Goal: Transaction & Acquisition: Purchase product/service

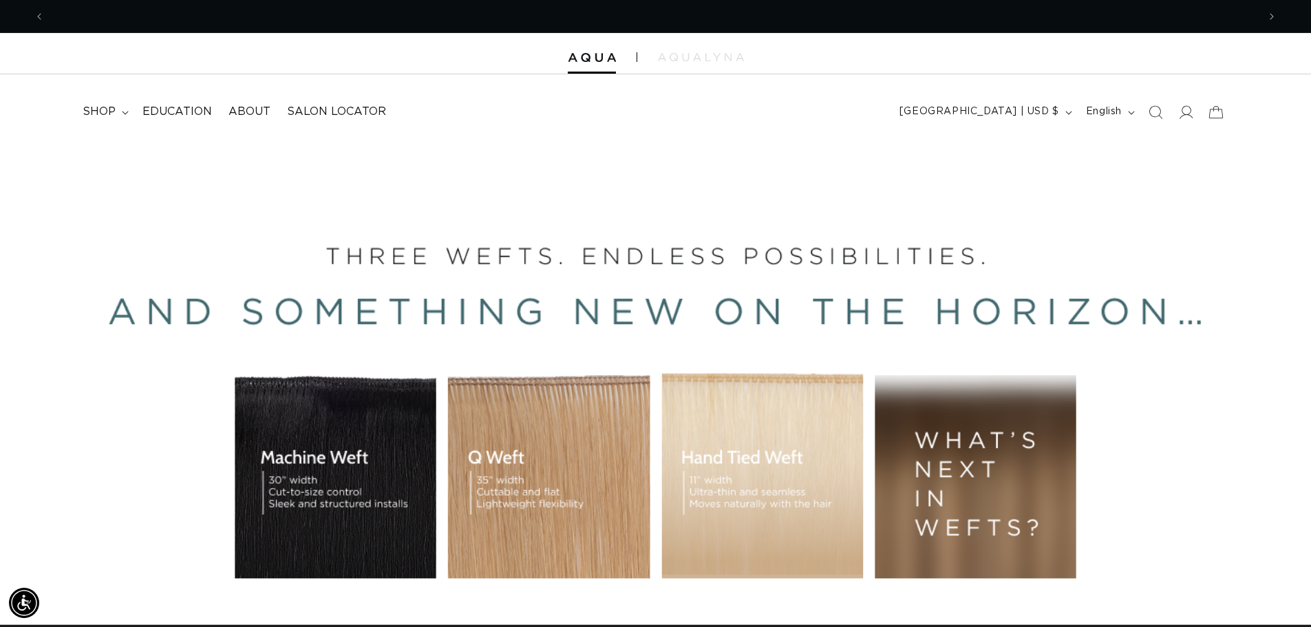
scroll to position [0, 2427]
click at [753, 444] on div "BUILT FOR  PERFORMANCE. TRUSTED BY PROFESSIONALS. Premium hair extensions desig…" at bounding box center [655, 450] width 1311 height 619
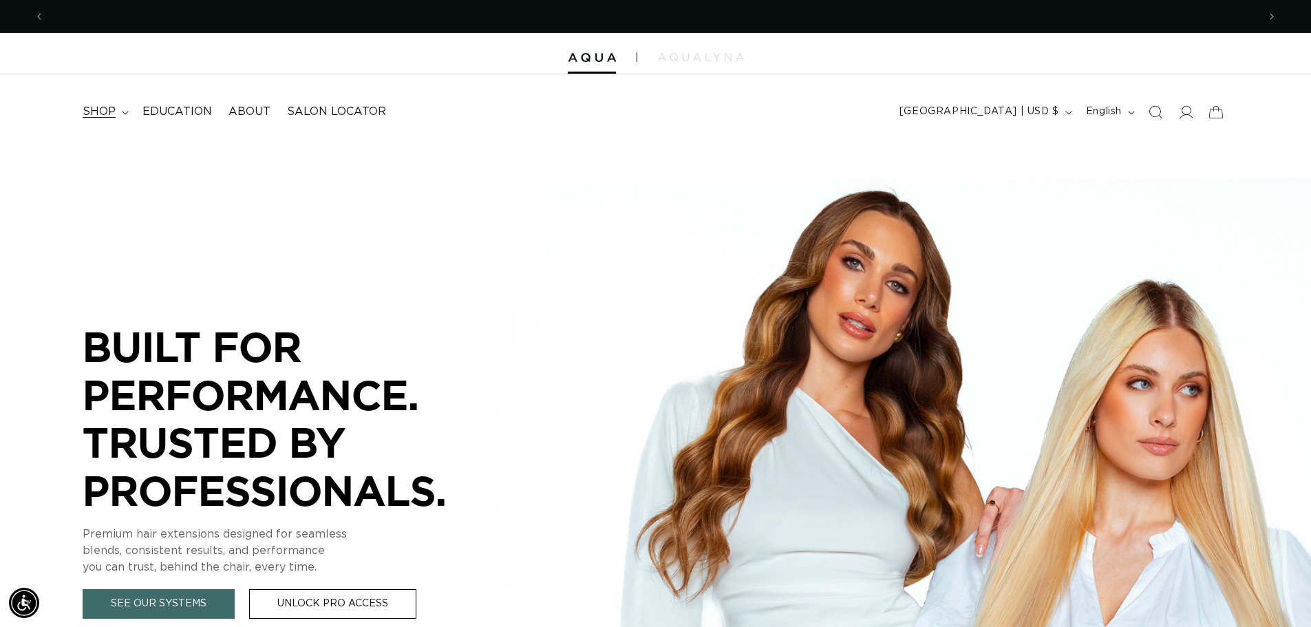
scroll to position [0, 0]
click at [111, 107] on span "shop" at bounding box center [99, 112] width 33 height 14
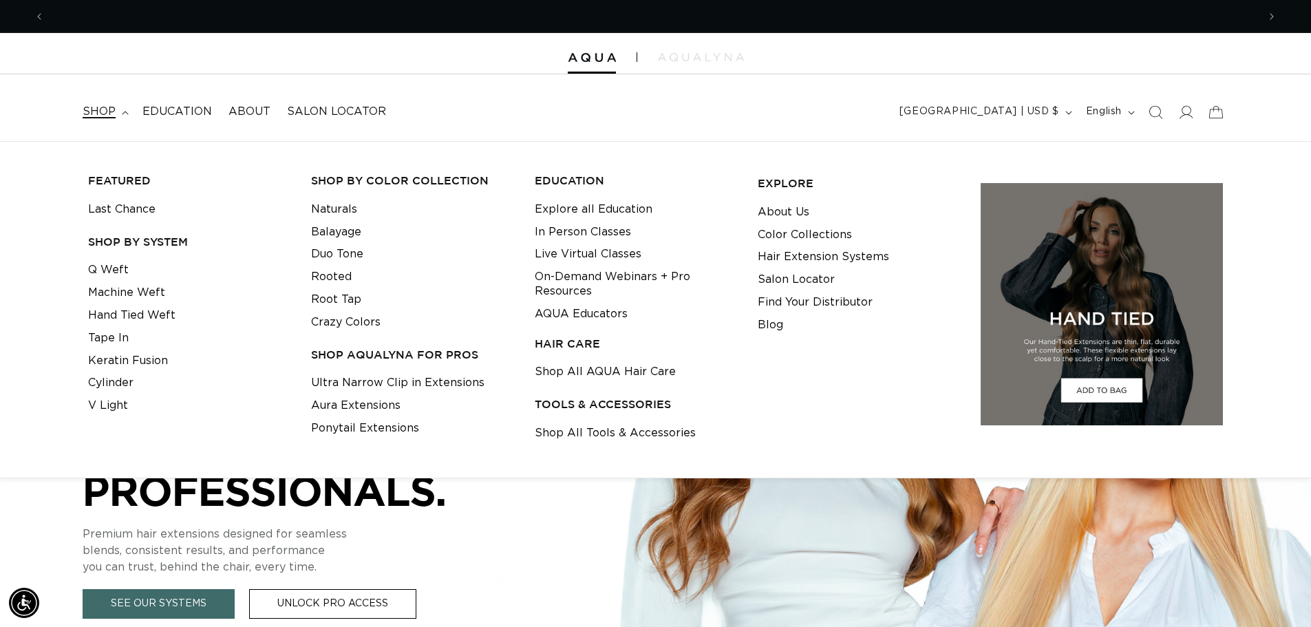
scroll to position [0, 1213]
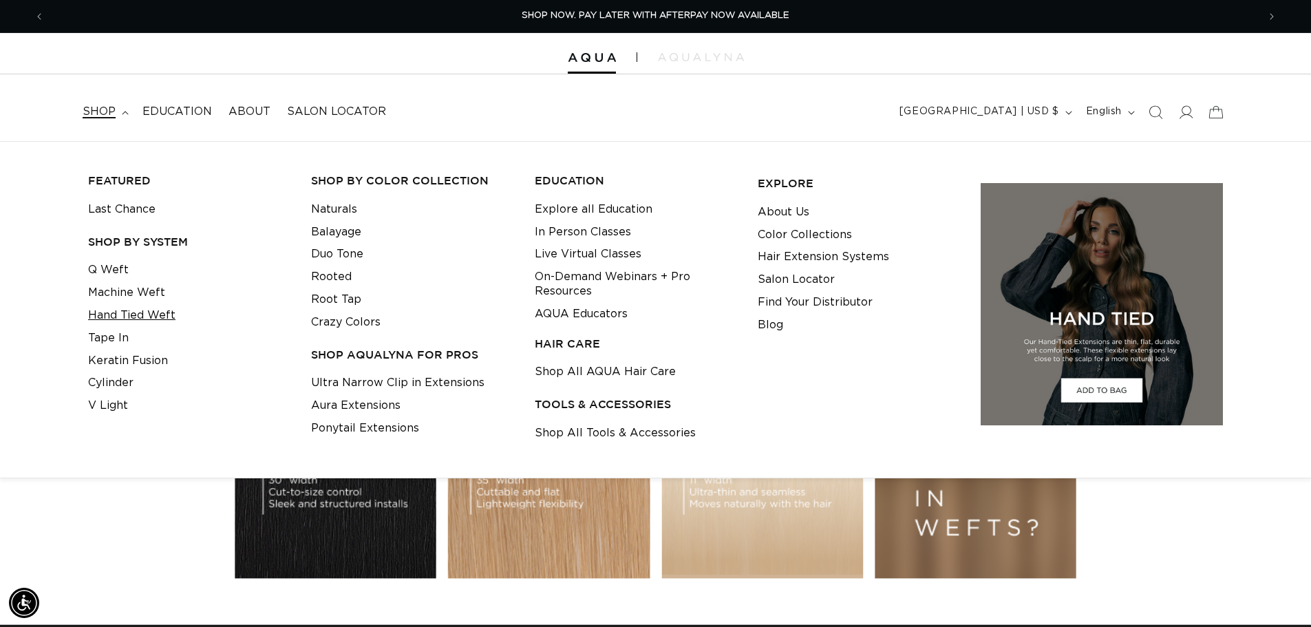
click at [162, 309] on link "Hand Tied Weft" at bounding box center [131, 315] width 87 height 23
